Goal: Communication & Community: Share content

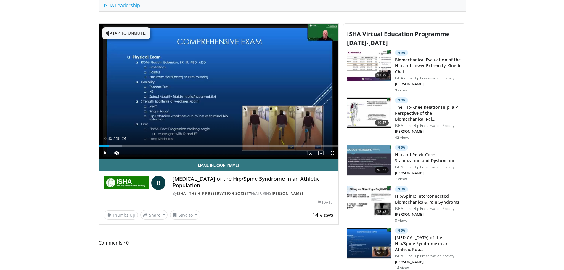
drag, startPoint x: 285, startPoint y: 93, endPoint x: 46, endPoint y: 145, distance: 244.7
click at [195, 210] on button "Save to" at bounding box center [185, 214] width 30 height 9
click at [155, 210] on button "Share" at bounding box center [154, 214] width 28 height 9
click at [152, 224] on span "E-mail" at bounding box center [153, 227] width 17 height 7
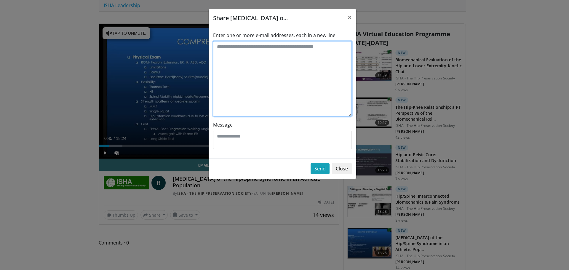
click at [235, 46] on textarea "Enter one or more e-mail addresses, each in a new line" at bounding box center [282, 78] width 139 height 75
type textarea "**********"
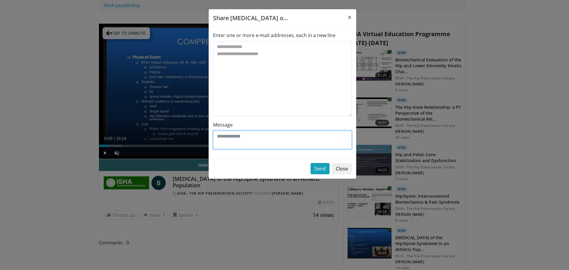
click at [243, 138] on textarea "Message" at bounding box center [282, 140] width 139 height 18
type textarea "**********"
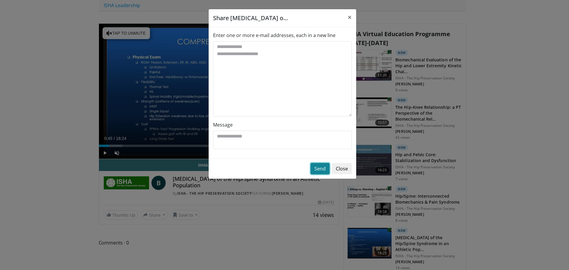
click at [321, 169] on button "Send" at bounding box center [319, 168] width 19 height 11
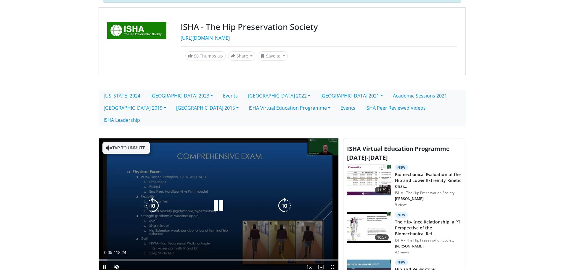
scroll to position [89, 0]
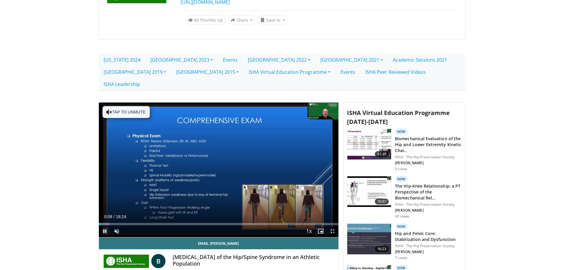
click at [105, 225] on span "Video Player" at bounding box center [105, 231] width 12 height 12
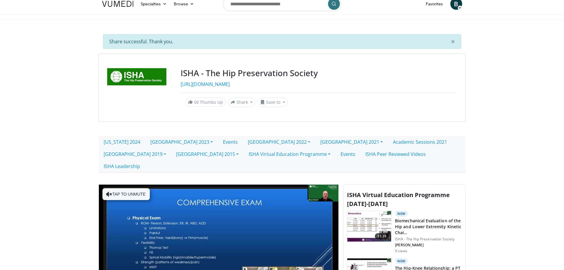
scroll to position [0, 0]
